Goal: Information Seeking & Learning: Learn about a topic

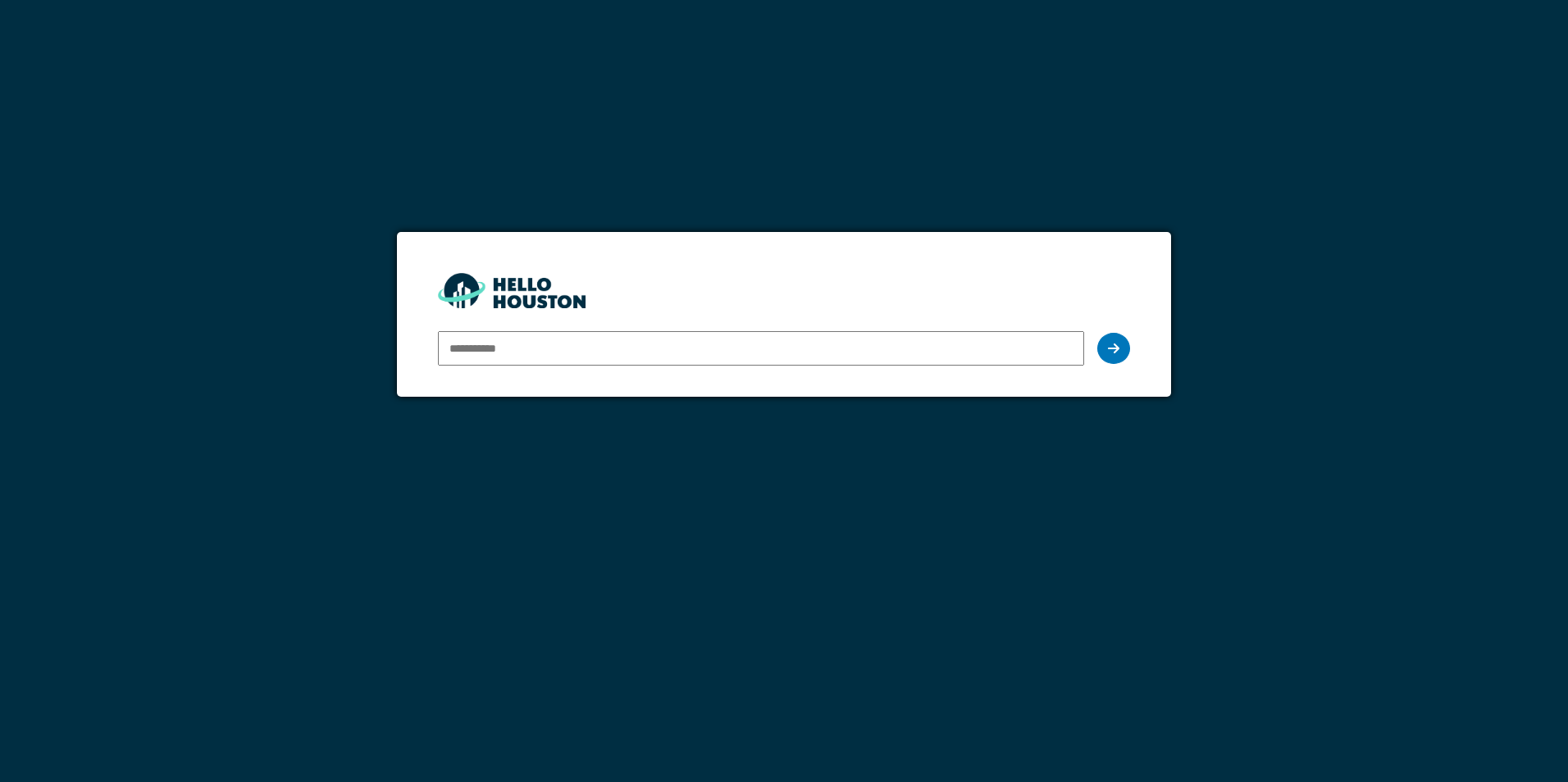
drag, startPoint x: 0, startPoint y: 0, endPoint x: 554, endPoint y: 349, distance: 654.8
click at [554, 349] on input "email" at bounding box center [760, 348] width 646 height 35
type input "**********"
click at [1125, 352] on div at bounding box center [1113, 348] width 33 height 31
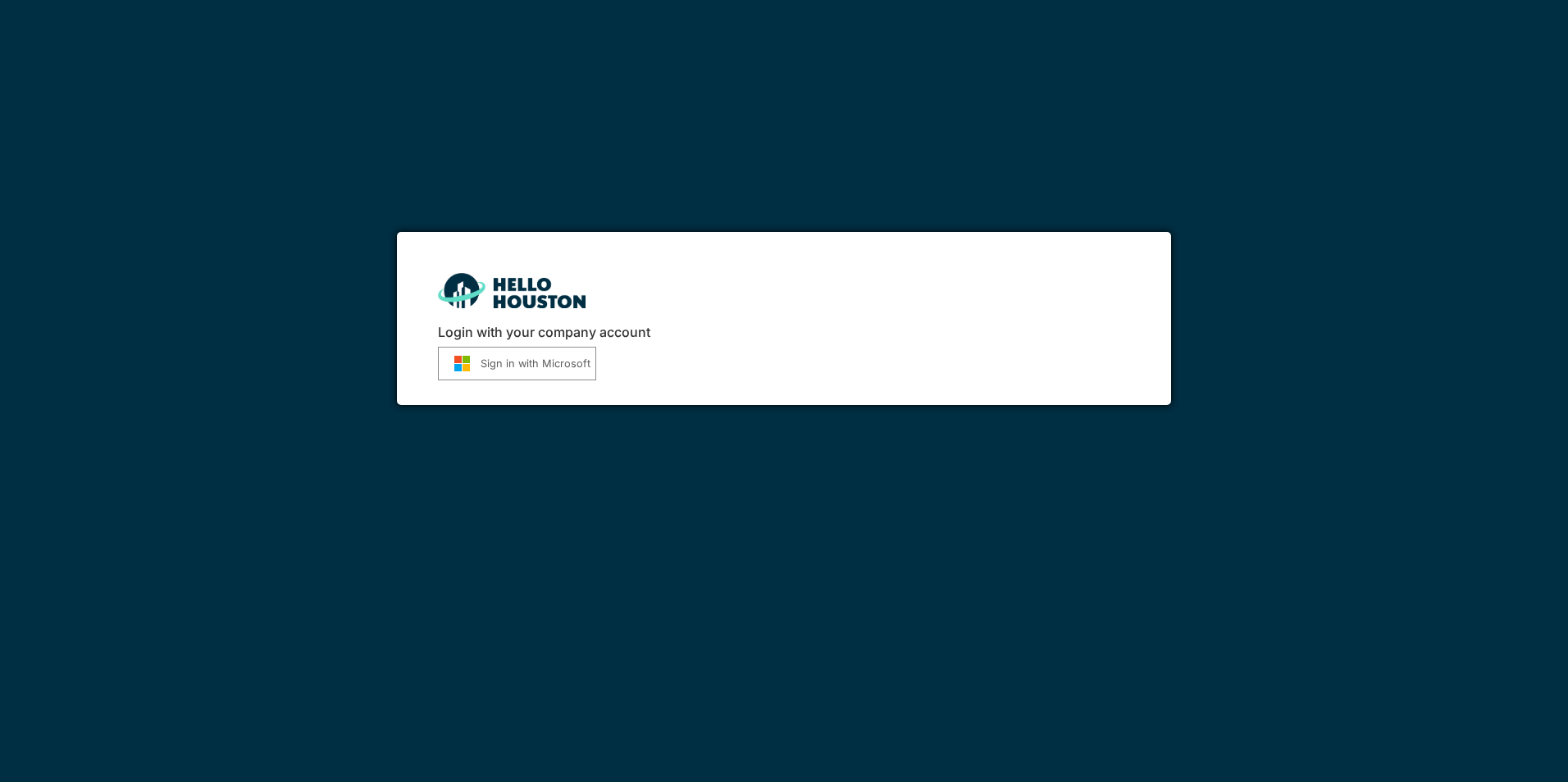
click at [504, 365] on button "Sign in with Microsoft" at bounding box center [517, 364] width 159 height 34
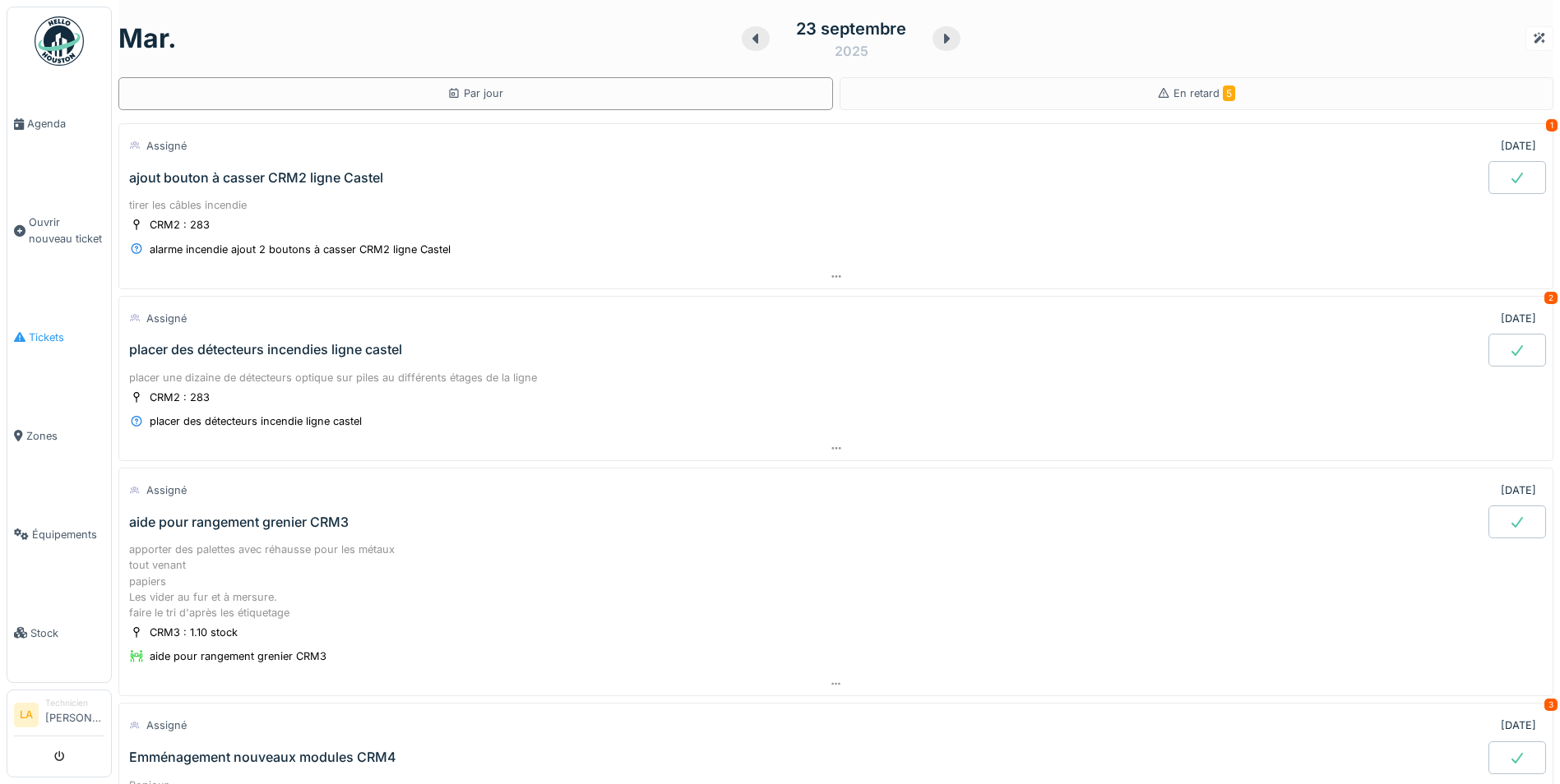
click at [51, 330] on span "Tickets" at bounding box center [66, 337] width 75 height 15
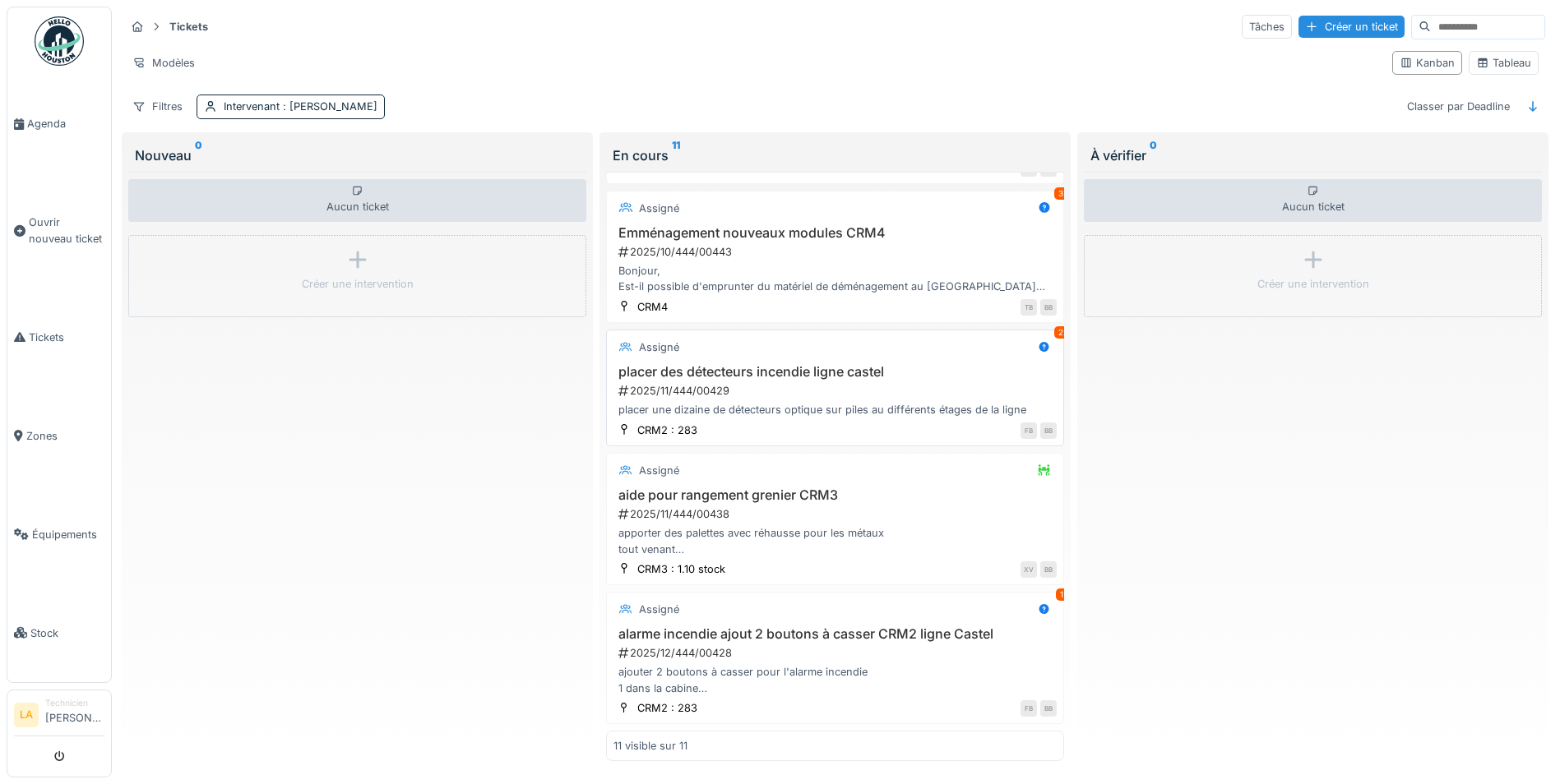
scroll to position [915, 0]
click at [688, 487] on h3 "aide pour rangement grenier CRM3" at bounding box center [835, 495] width 443 height 15
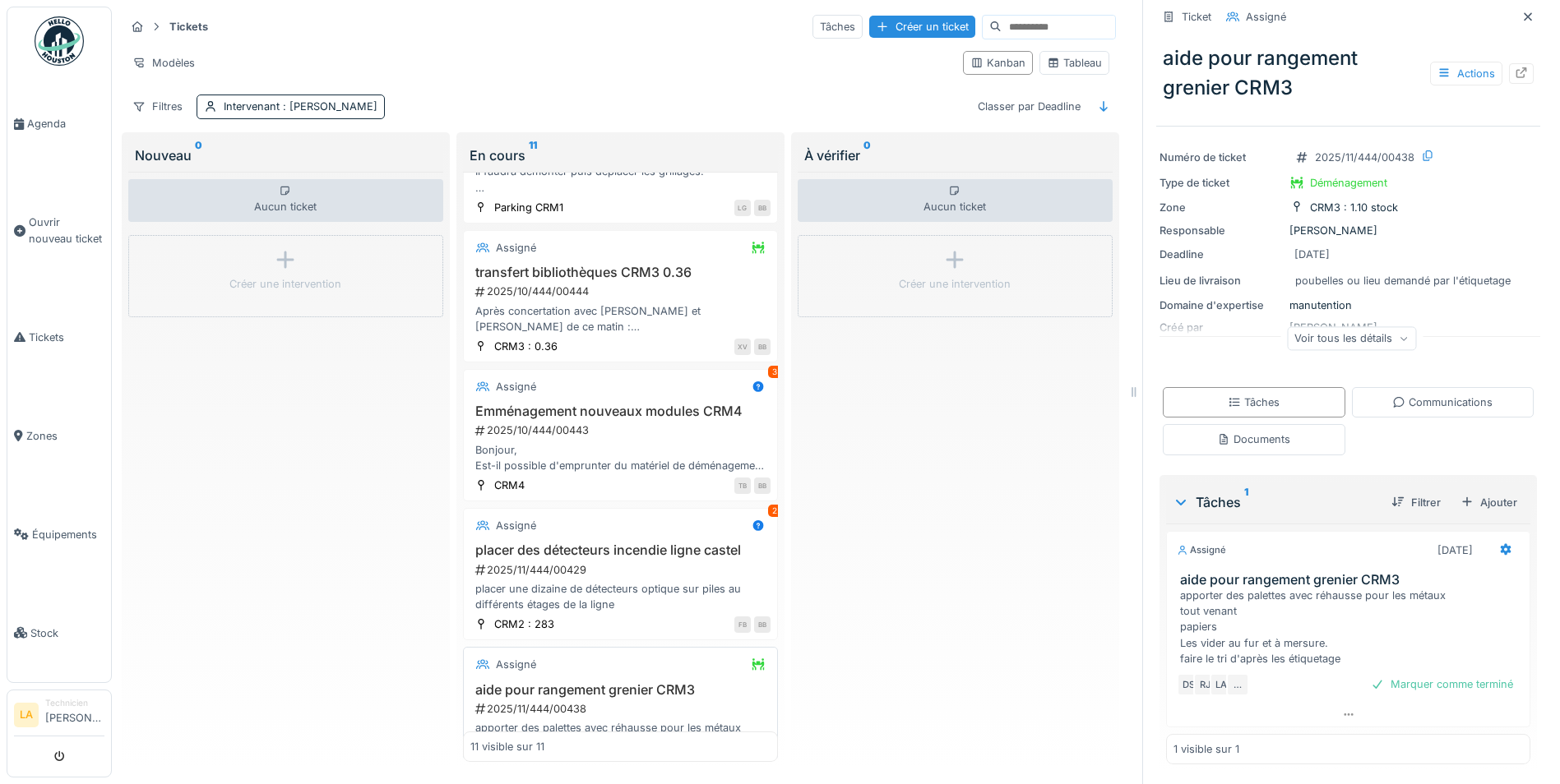
scroll to position [732, 0]
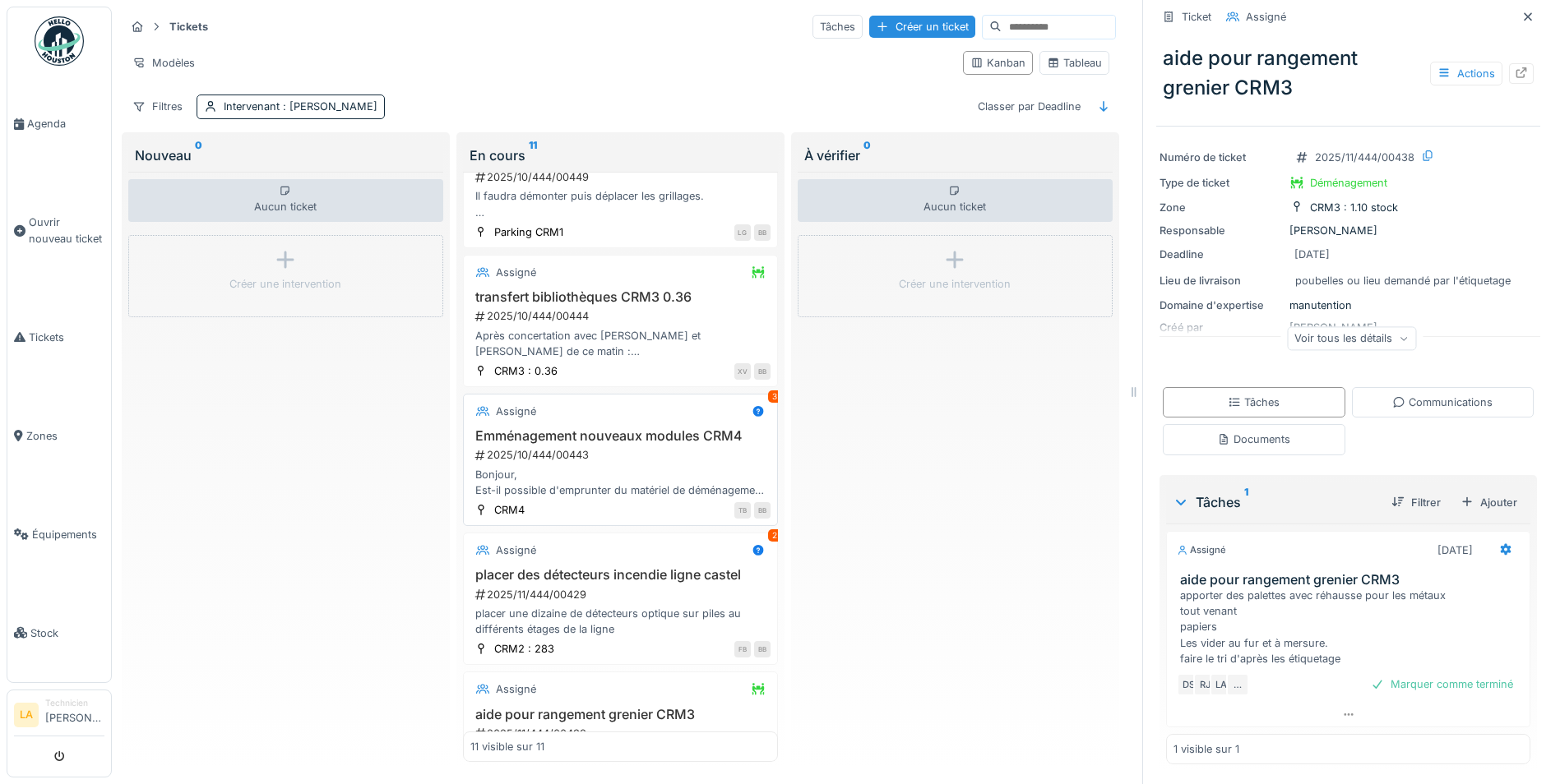
click at [640, 428] on h3 "Emménagement nouveaux modules CRM4" at bounding box center [620, 436] width 300 height 15
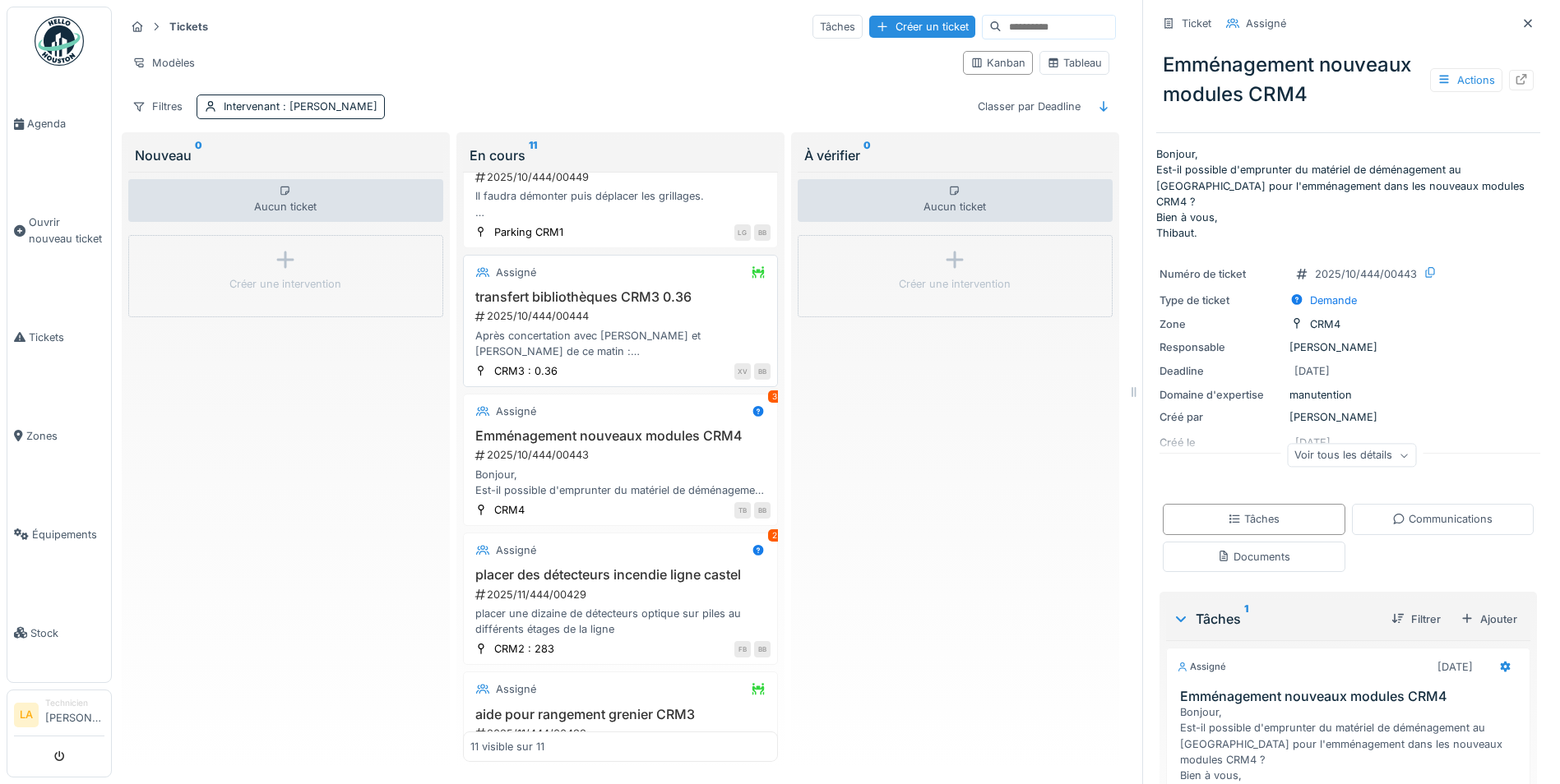
click at [619, 291] on h3 "transfert bibliothèques CRM3 0.36" at bounding box center [620, 297] width 300 height 15
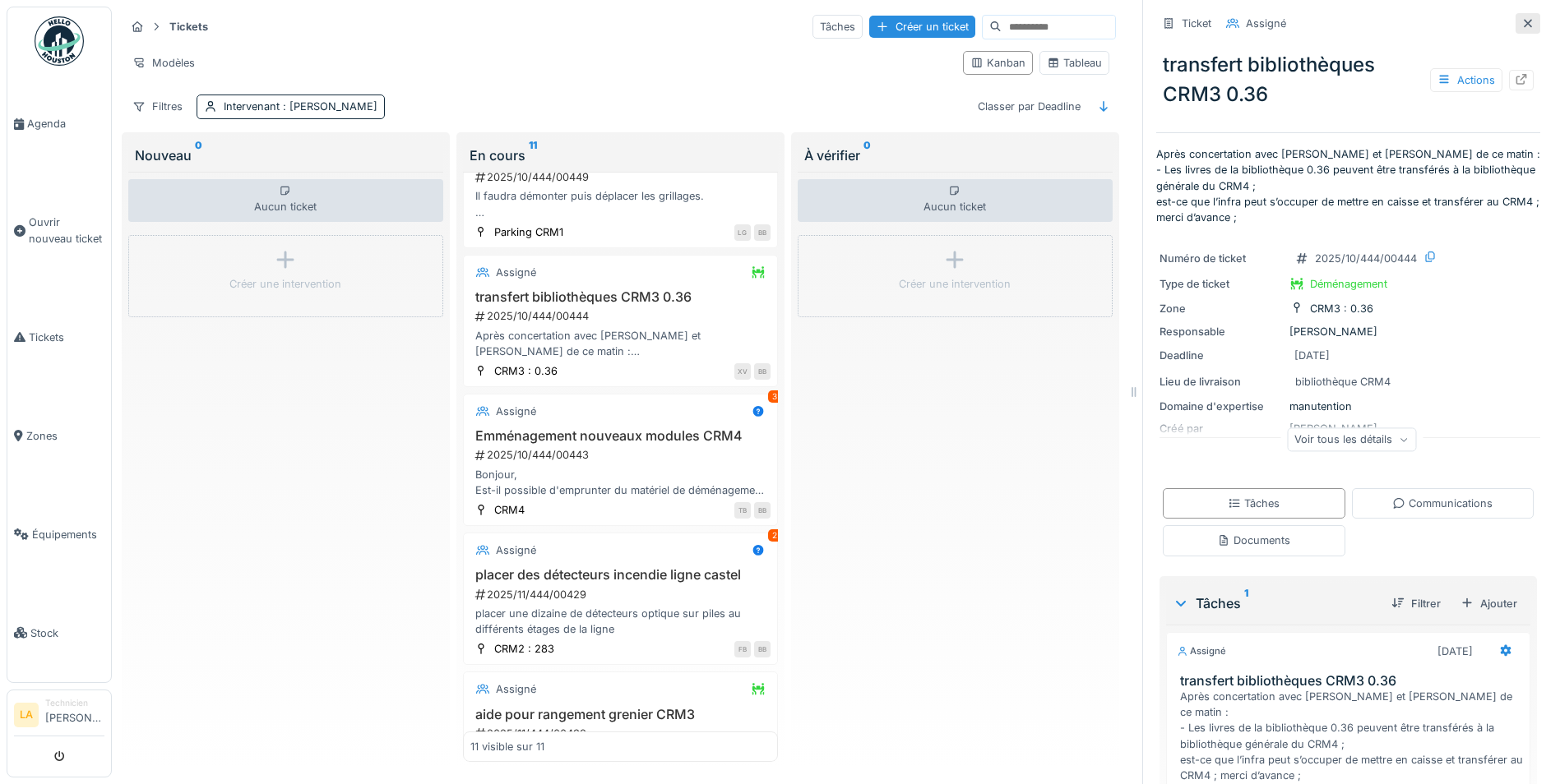
click at [1521, 18] on icon at bounding box center [1528, 23] width 14 height 11
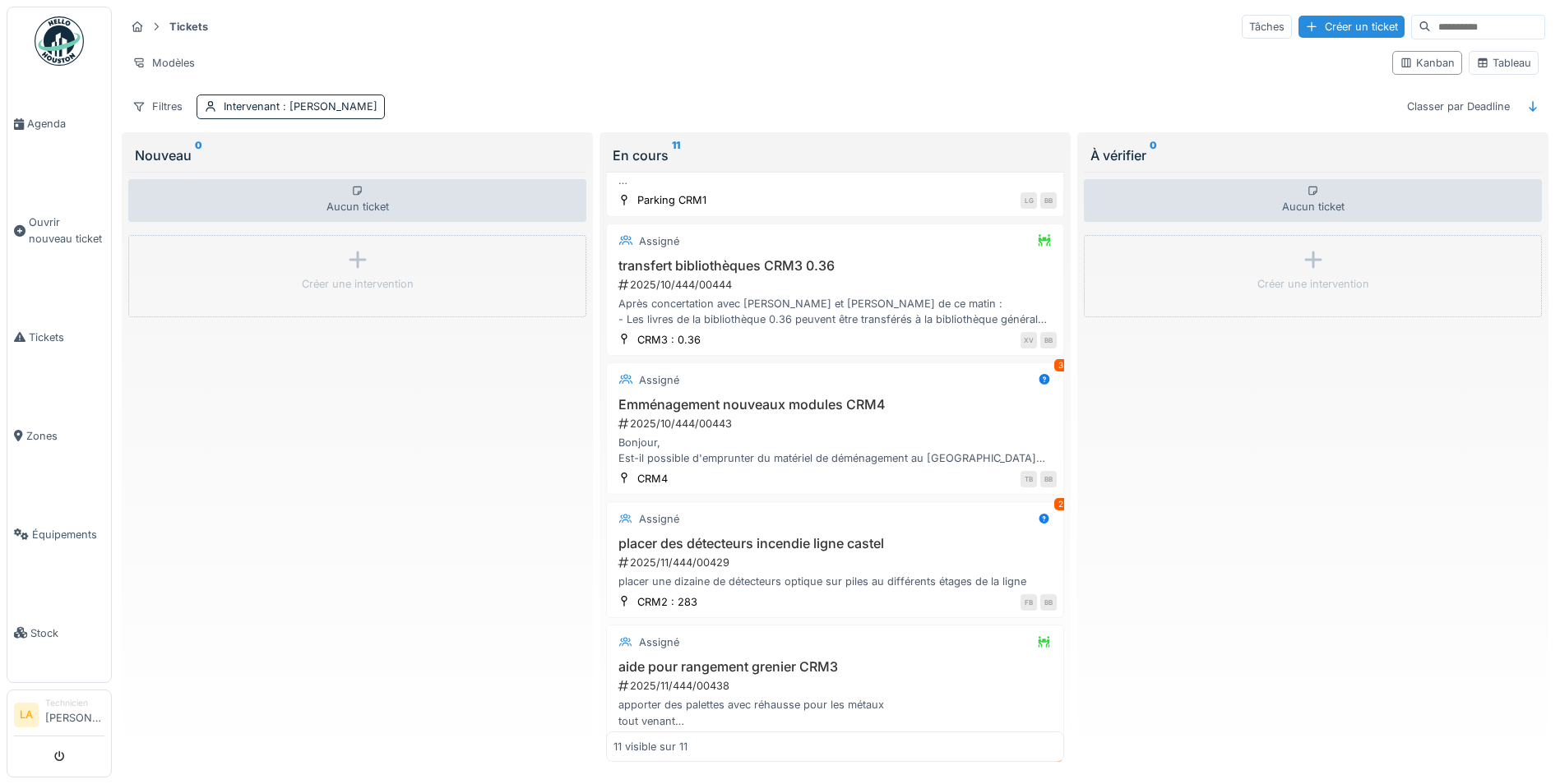
scroll to position [699, 0]
